Goal: Obtain resource: Obtain resource

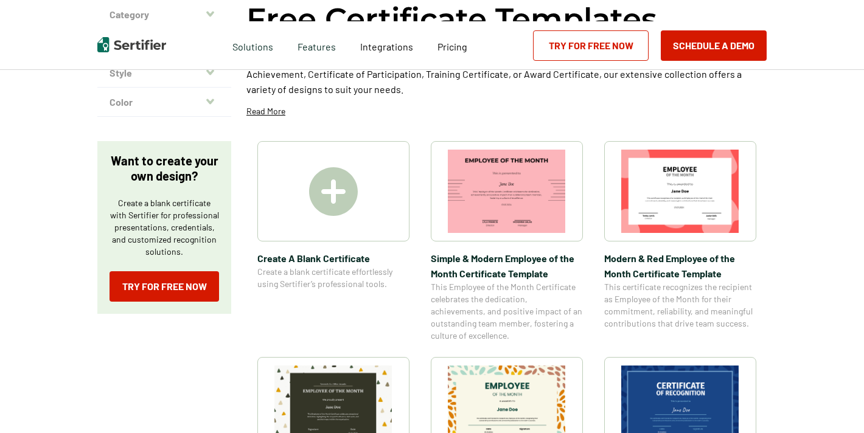
scroll to position [246, 0]
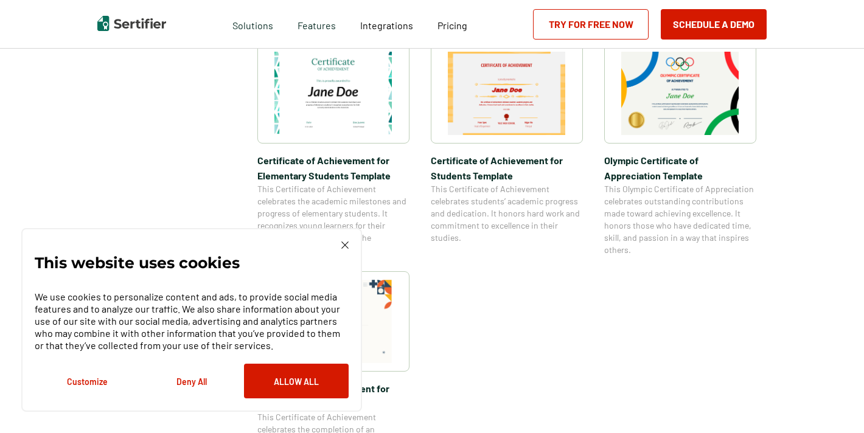
scroll to position [890, 0]
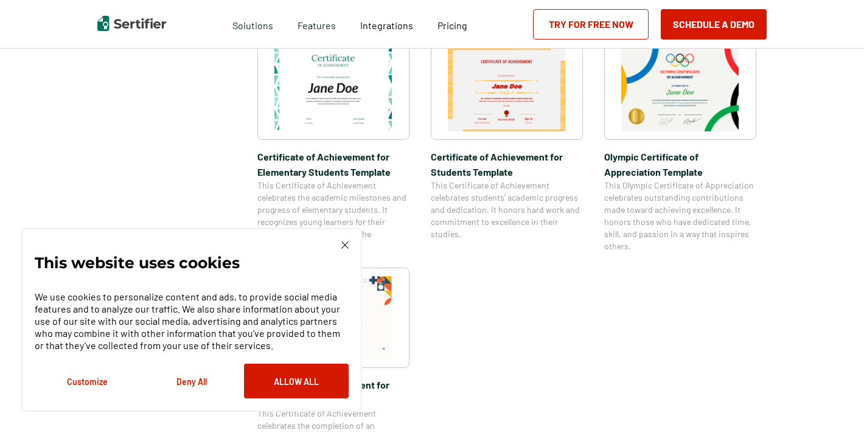
click at [344, 246] on img at bounding box center [344, 245] width 7 height 7
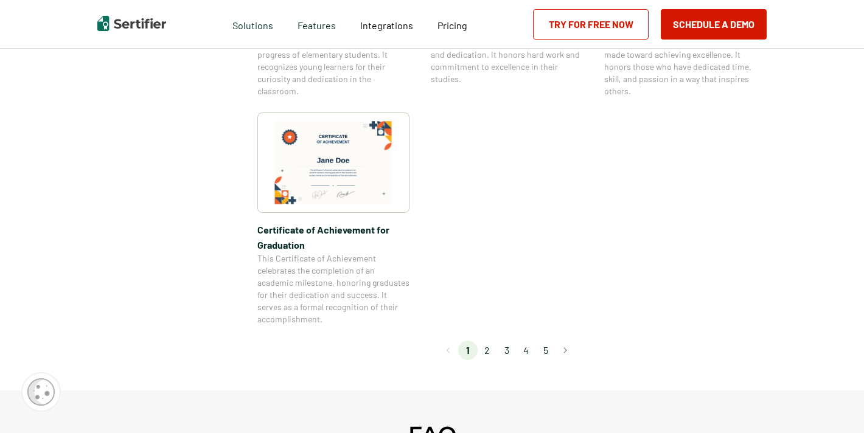
scroll to position [1048, 0]
click at [487, 351] on li "2" at bounding box center [487, 347] width 19 height 19
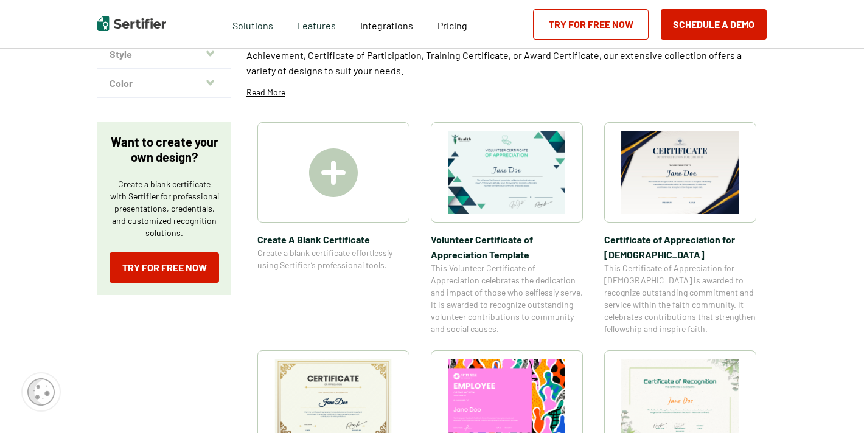
scroll to position [146, 0]
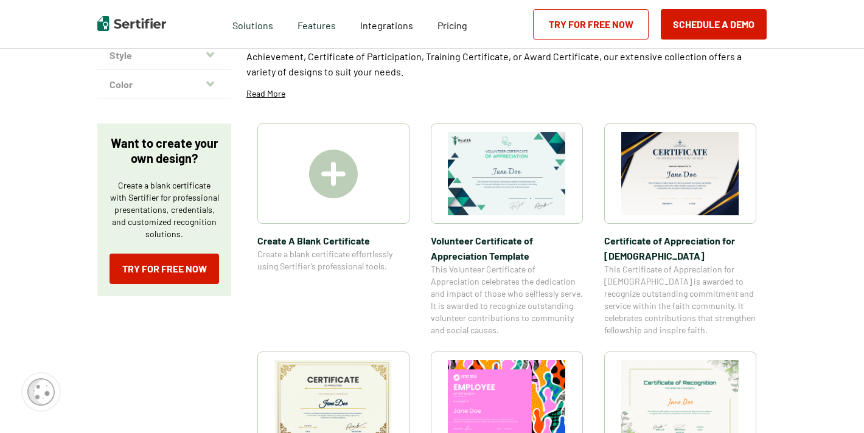
click at [677, 208] on img at bounding box center [680, 173] width 118 height 83
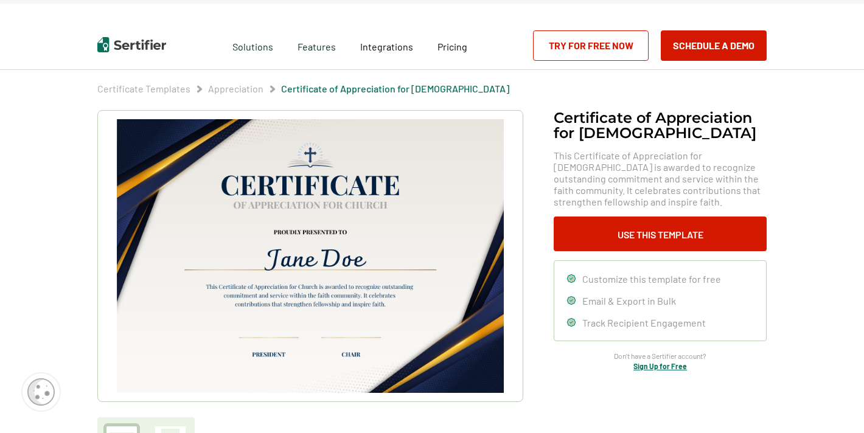
scroll to position [18, 0]
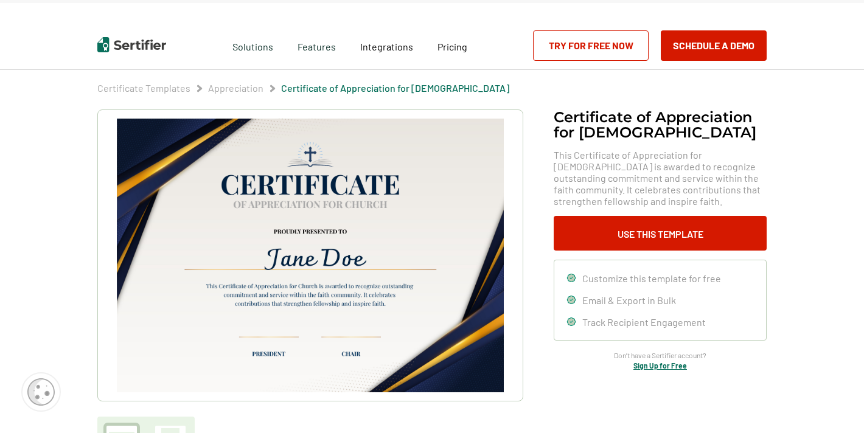
click at [357, 196] on img at bounding box center [310, 256] width 387 height 274
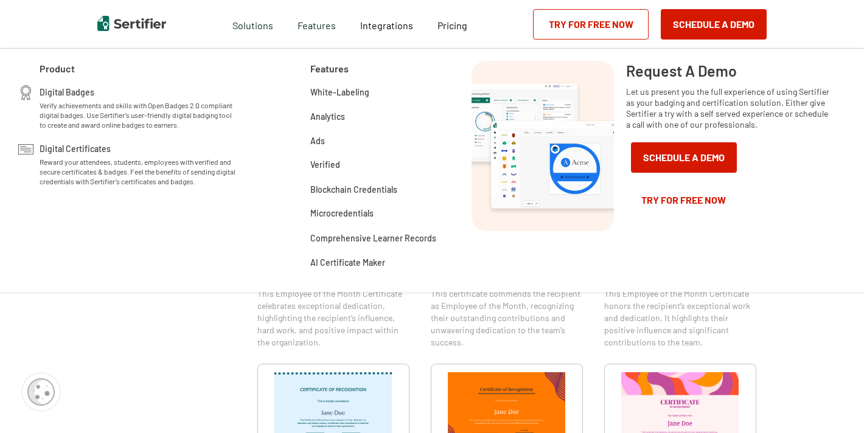
scroll to position [340, 0]
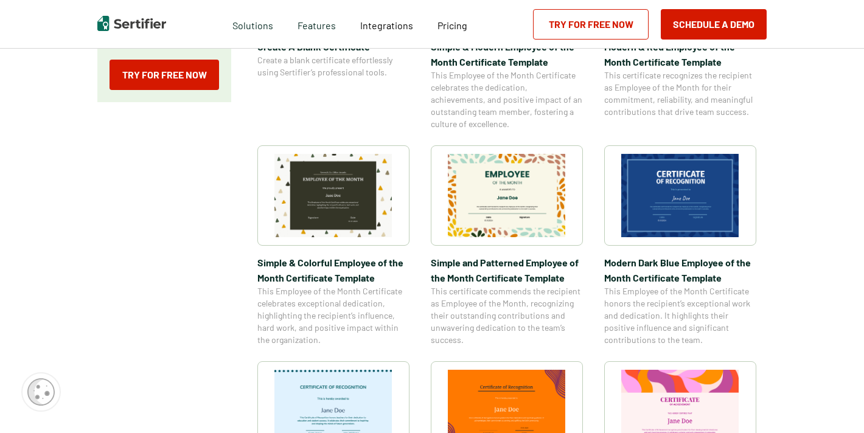
click at [138, 349] on div "Category Achievement Recognition Participation Completion Appreciation High Sch…" at bounding box center [431, 427] width 669 height 1278
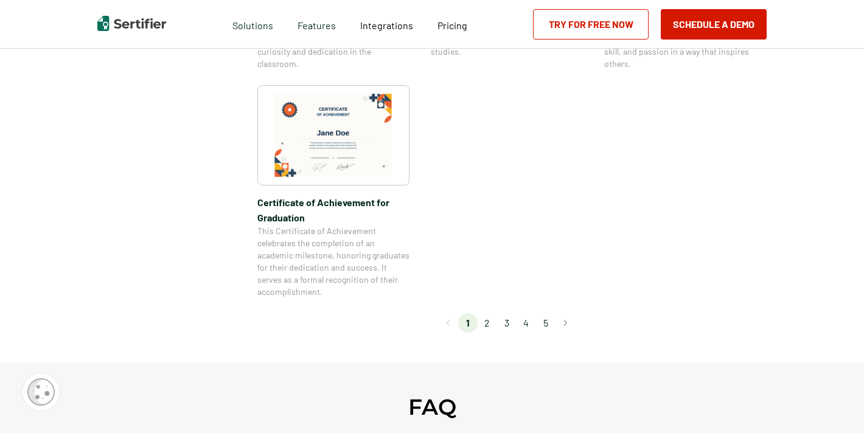
scroll to position [1085, 0]
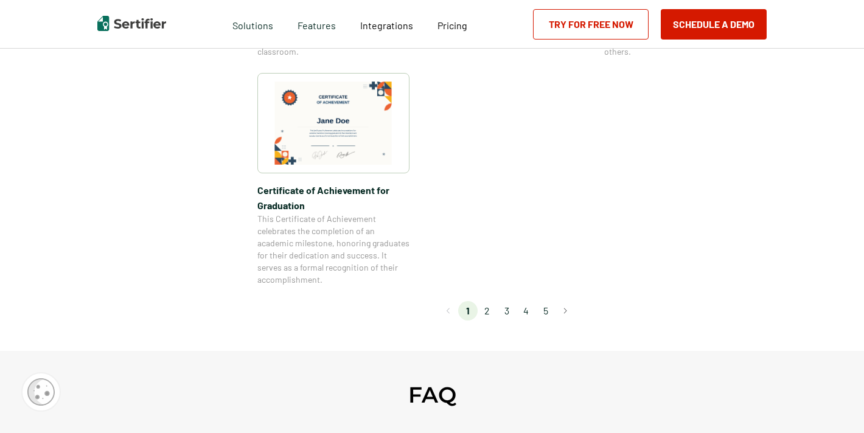
click at [509, 312] on li "3" at bounding box center [506, 310] width 19 height 19
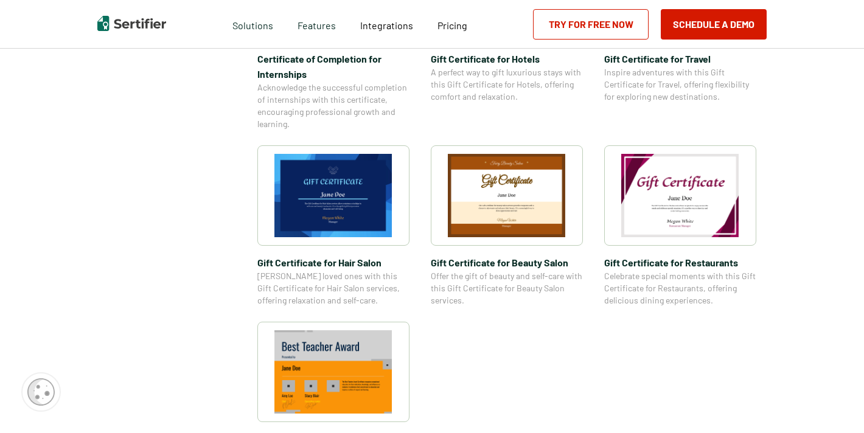
scroll to position [767, 0]
